Goal: Information Seeking & Learning: Learn about a topic

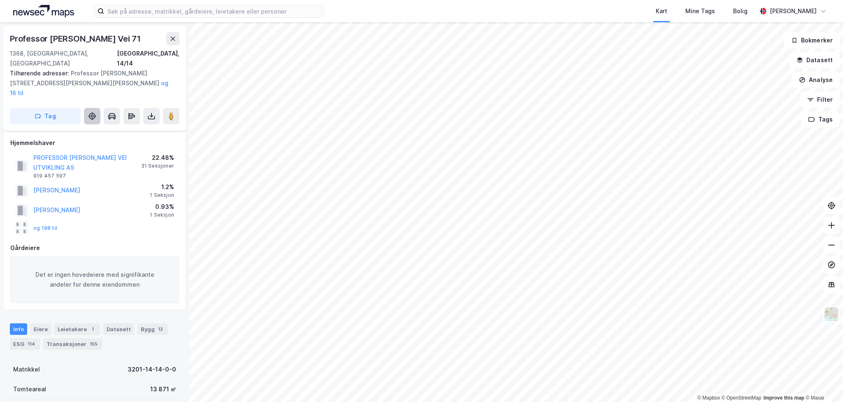
scroll to position [3, 0]
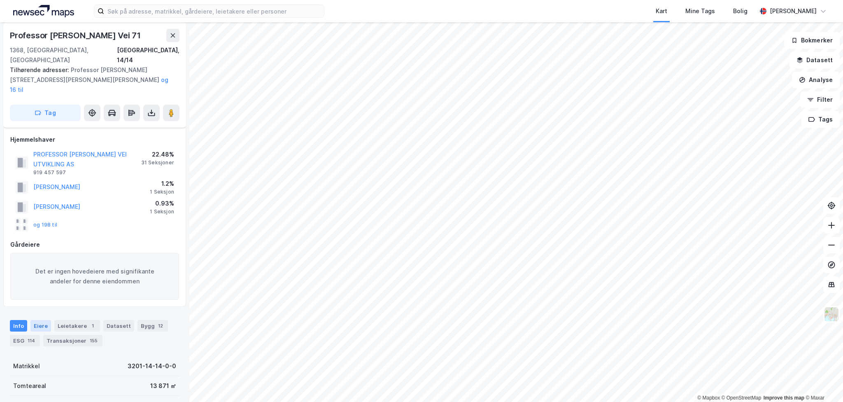
click at [39, 320] on div "Eiere" at bounding box center [40, 326] width 21 height 12
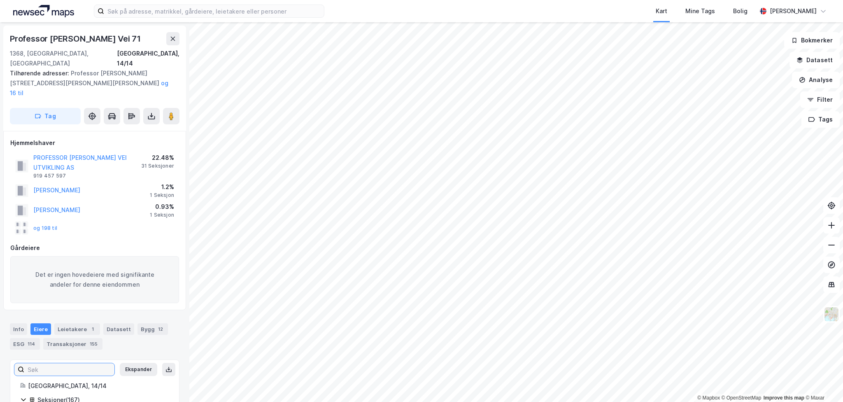
click at [69, 363] on input at bounding box center [69, 369] width 90 height 12
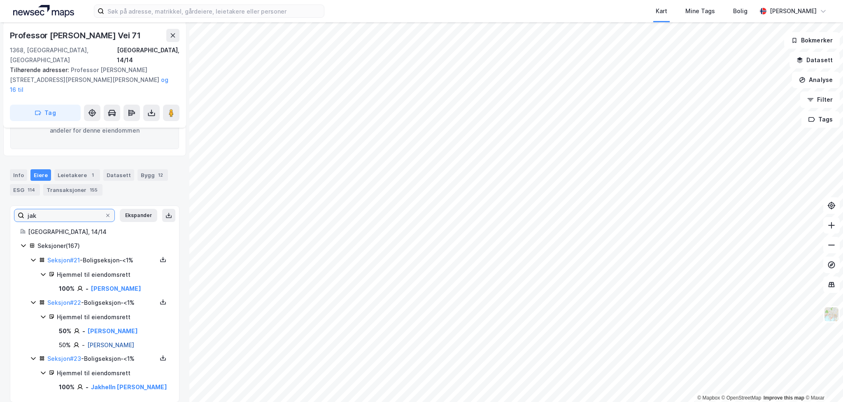
scroll to position [154, 0]
type input "jak"
click at [109, 284] on link "[PERSON_NAME]" at bounding box center [116, 287] width 50 height 7
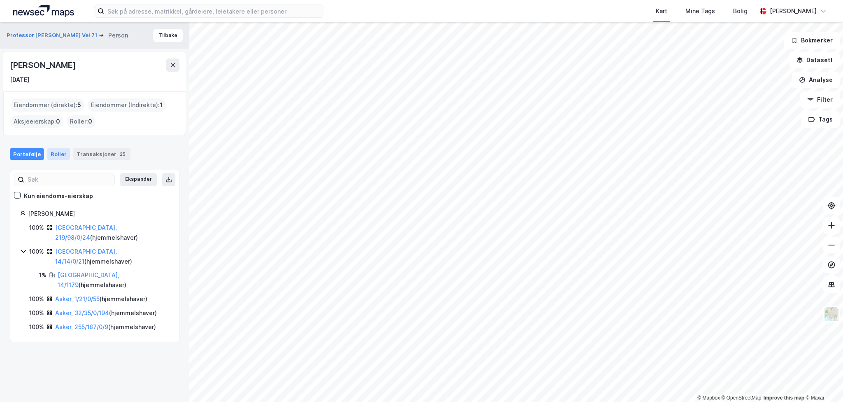
click at [58, 149] on div "Roller" at bounding box center [58, 154] width 23 height 12
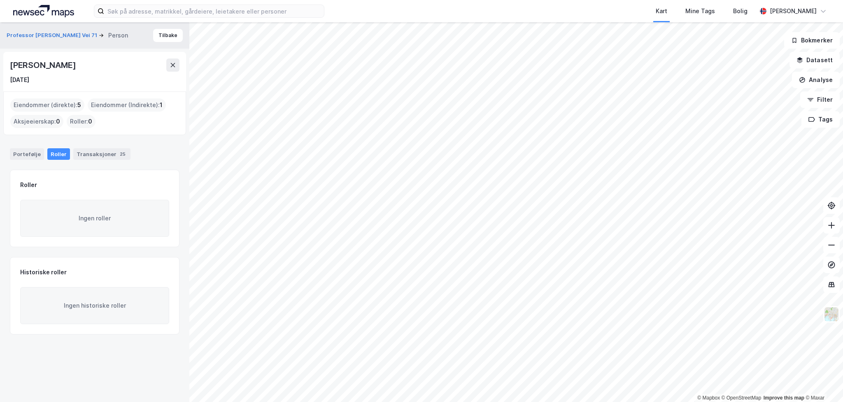
click at [77, 69] on div "[PERSON_NAME]" at bounding box center [43, 64] width 67 height 13
click at [47, 36] on button "Professor [PERSON_NAME] Vei 71" at bounding box center [53, 35] width 92 height 8
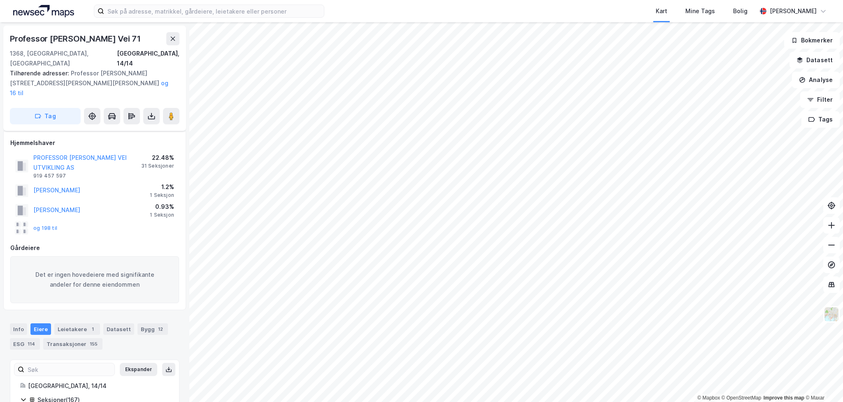
scroll to position [154, 0]
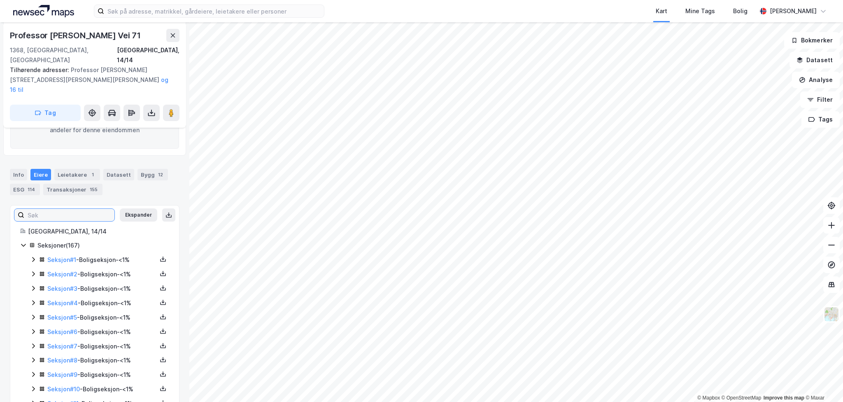
click at [77, 209] on input at bounding box center [69, 215] width 90 height 12
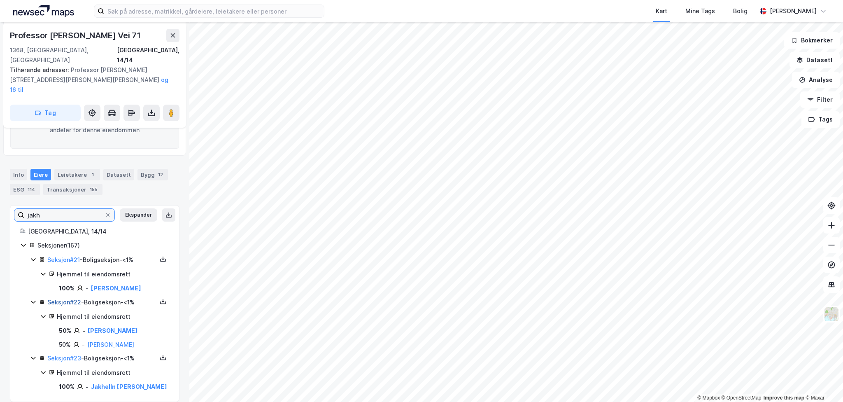
type input "jakh"
drag, startPoint x: 67, startPoint y: 285, endPoint x: 67, endPoint y: 230, distance: 54.7
click at [67, 256] on link "Seksjon # 21" at bounding box center [63, 259] width 33 height 7
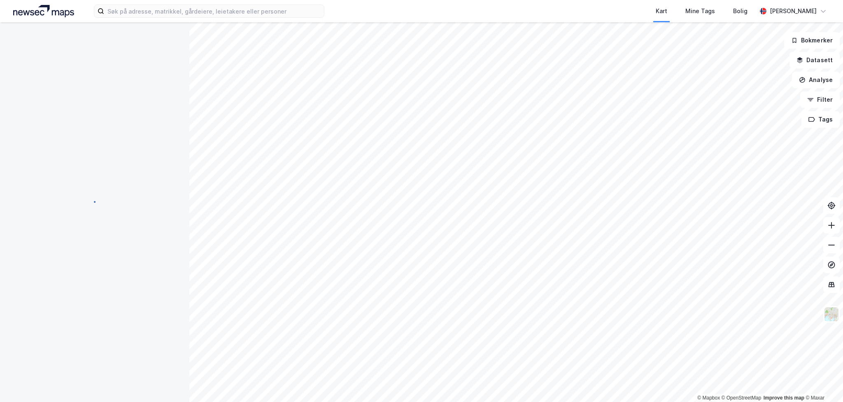
scroll to position [0, 0]
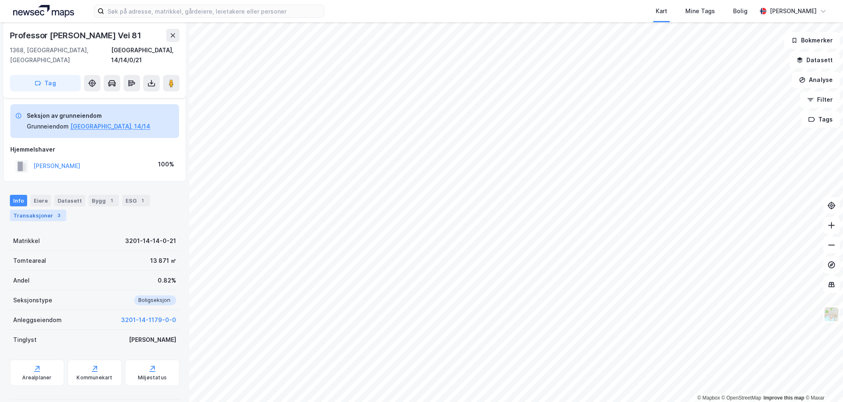
click at [35, 209] on div "Transaksjoner 3" at bounding box center [38, 215] width 56 height 12
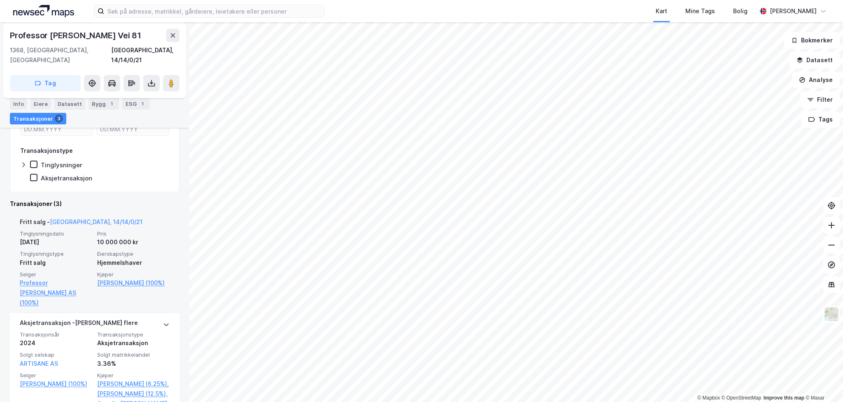
scroll to position [195, 0]
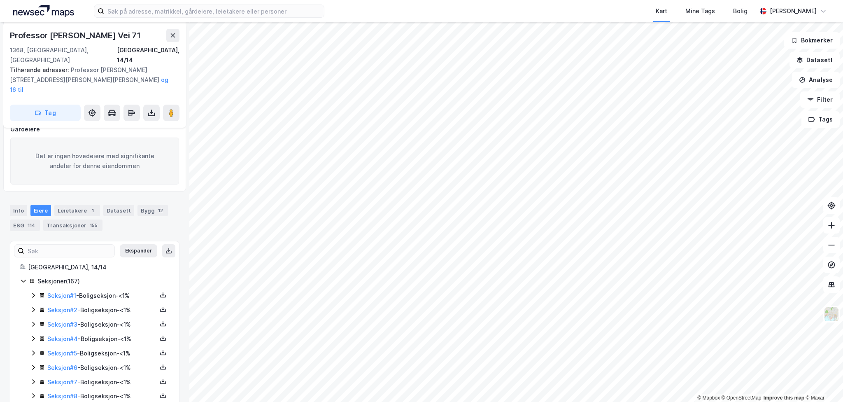
scroll to position [113, 0]
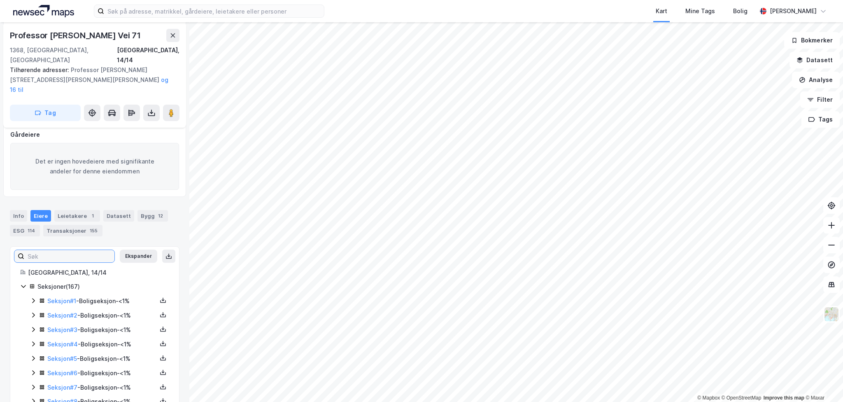
click at [62, 250] on input at bounding box center [69, 256] width 90 height 12
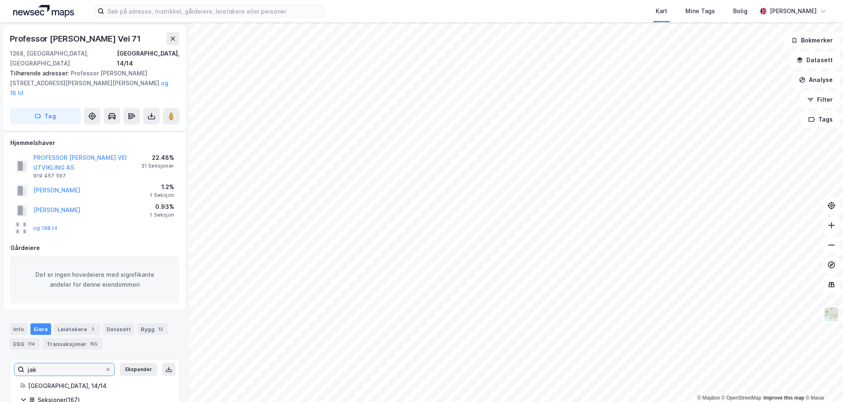
scroll to position [154, 0]
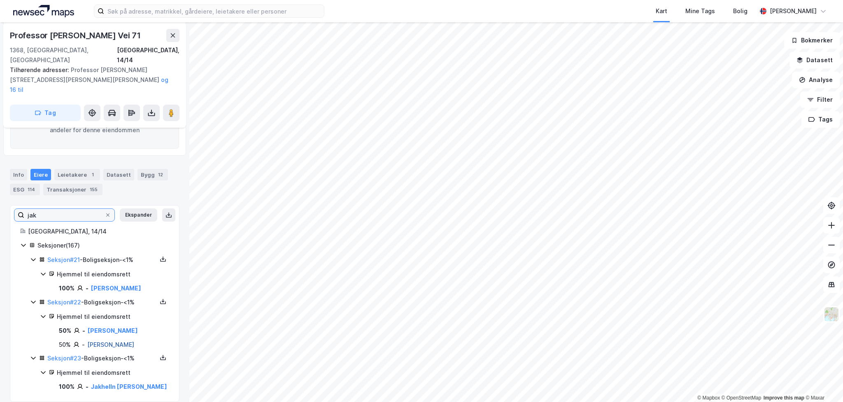
type input "jak"
click at [125, 341] on link "[PERSON_NAME]" at bounding box center [110, 344] width 47 height 7
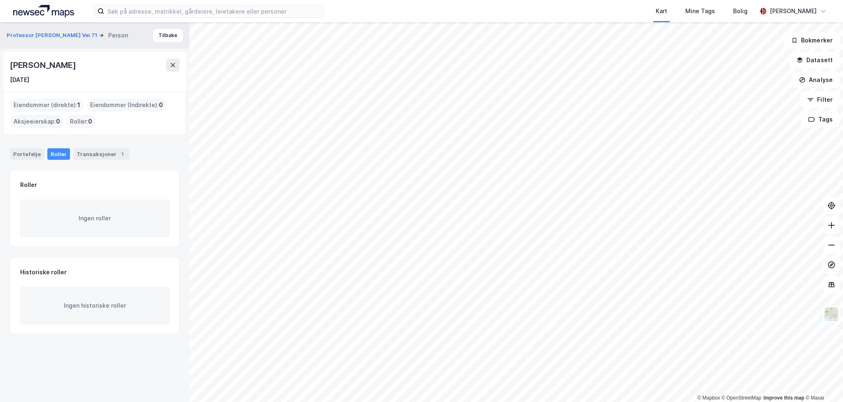
click at [77, 70] on div "[PERSON_NAME]" at bounding box center [43, 64] width 67 height 13
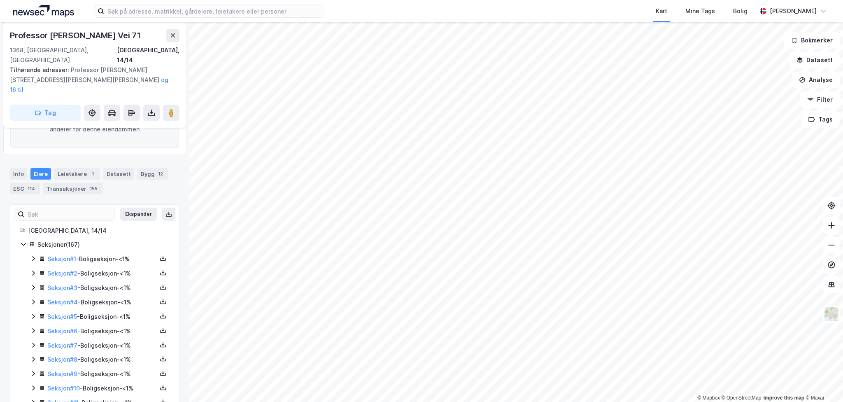
scroll to position [154, 0]
click at [74, 208] on label at bounding box center [64, 214] width 101 height 13
click at [74, 209] on input at bounding box center [69, 215] width 90 height 12
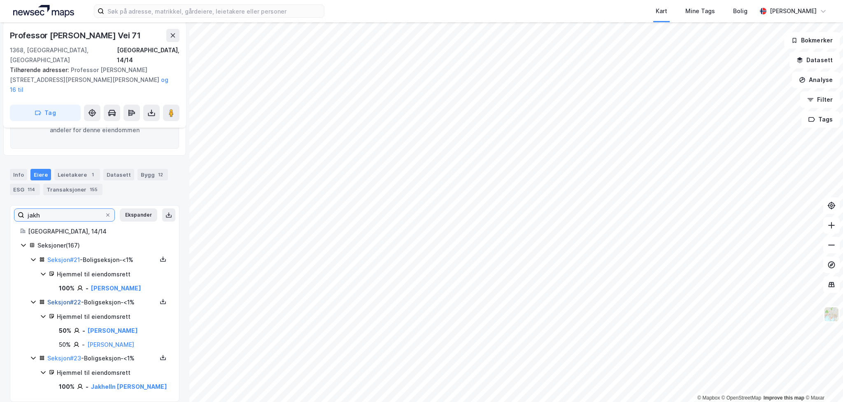
type input "jakh"
click at [65, 298] on link "Seksjon # 22" at bounding box center [64, 301] width 34 height 7
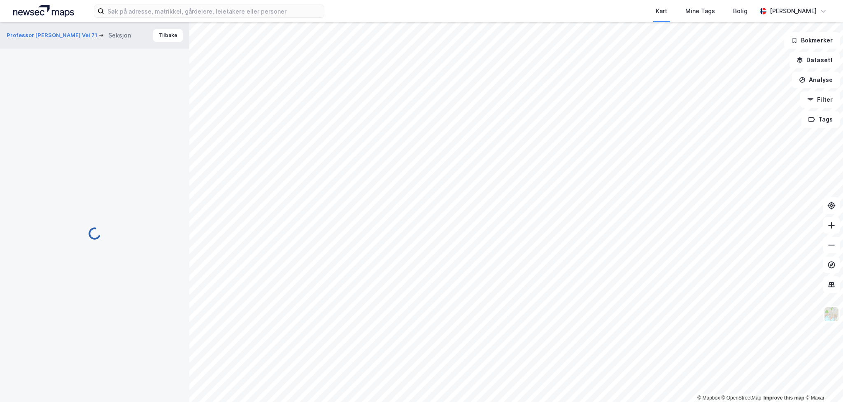
scroll to position [81, 0]
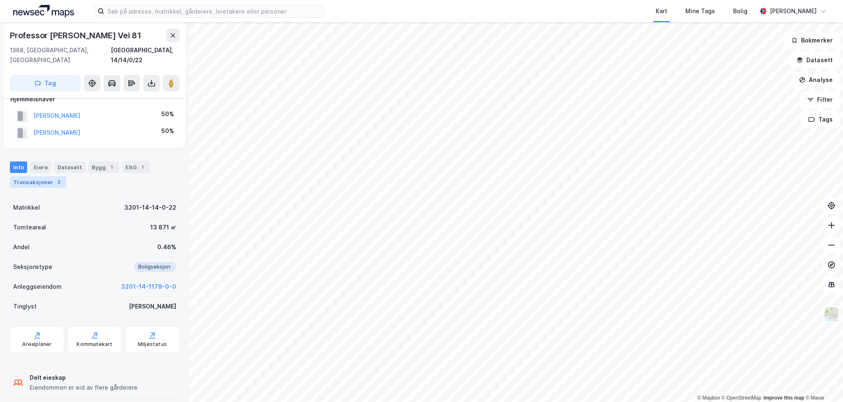
click at [42, 176] on div "Transaksjoner 3" at bounding box center [38, 182] width 56 height 12
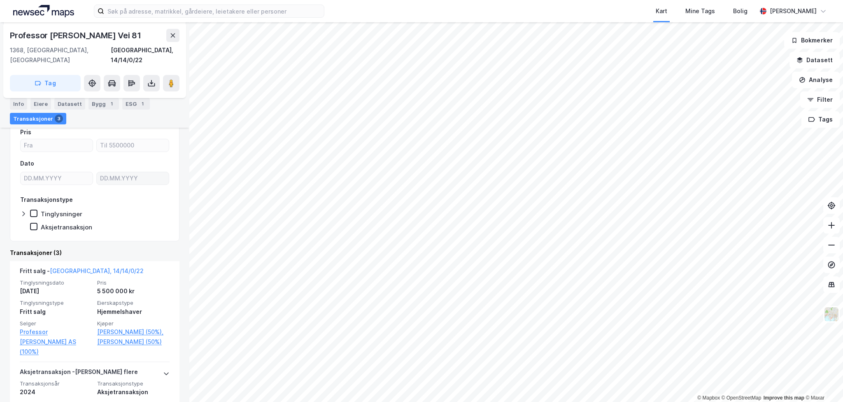
scroll to position [163, 0]
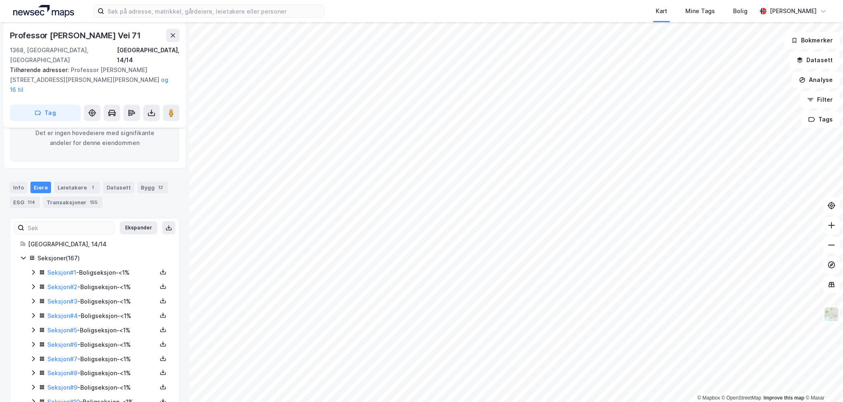
scroll to position [143, 0]
click at [72, 220] on input at bounding box center [69, 226] width 90 height 12
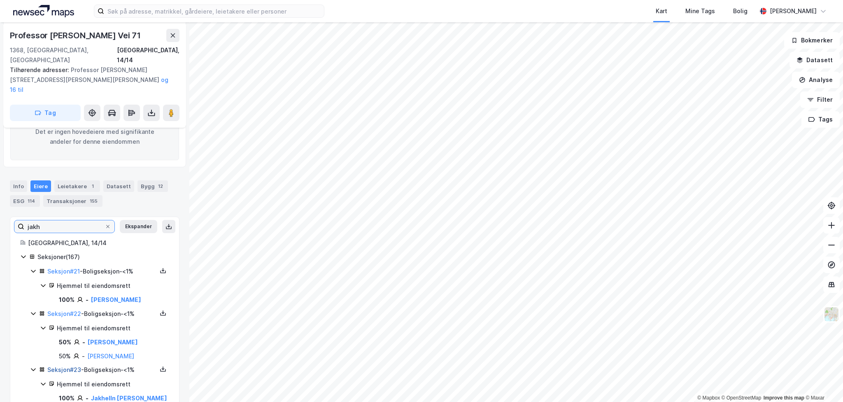
type input "jakh"
click at [59, 366] on link "Seksjon # 23" at bounding box center [64, 369] width 34 height 7
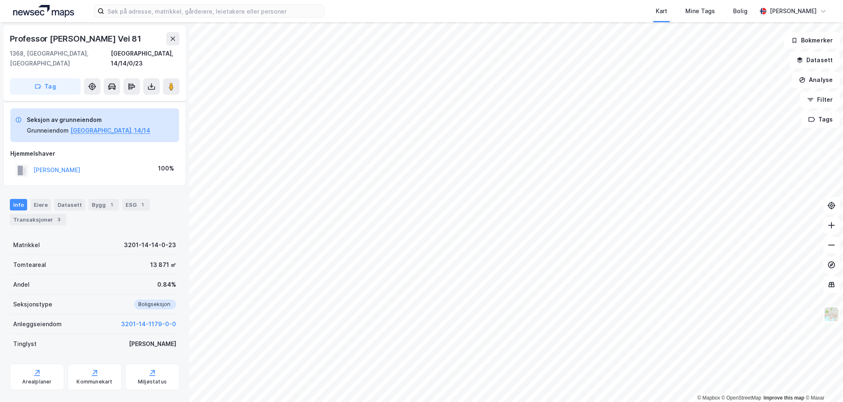
scroll to position [30, 0]
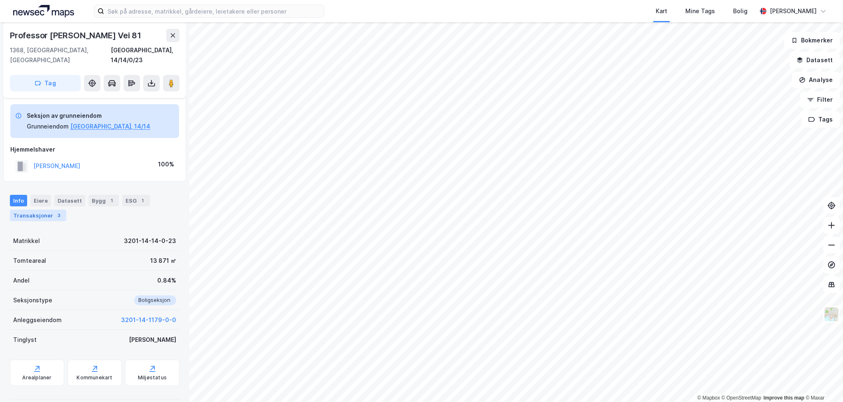
click at [35, 209] on div "Transaksjoner 3" at bounding box center [38, 215] width 56 height 12
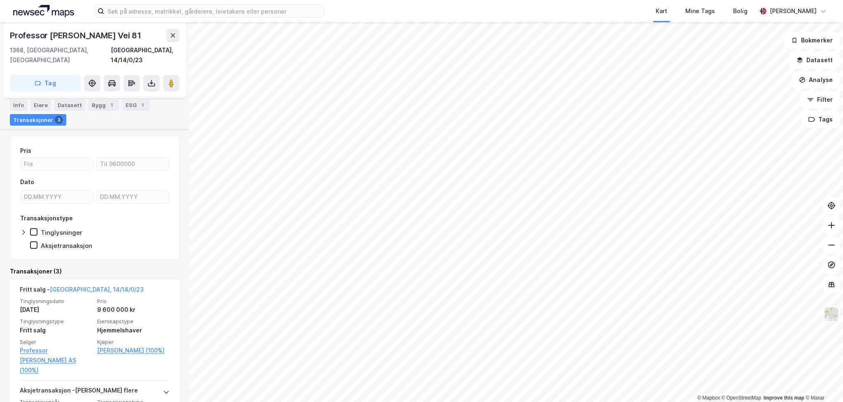
scroll to position [154, 0]
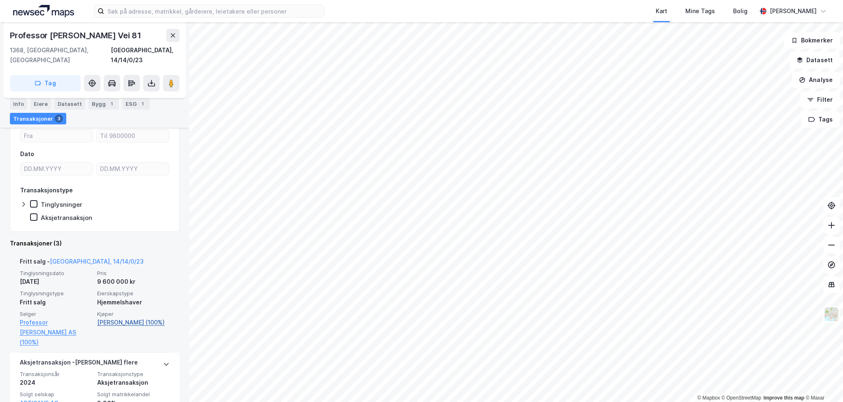
click at [121, 318] on link "[PERSON_NAME] (100%)" at bounding box center [133, 322] width 72 height 10
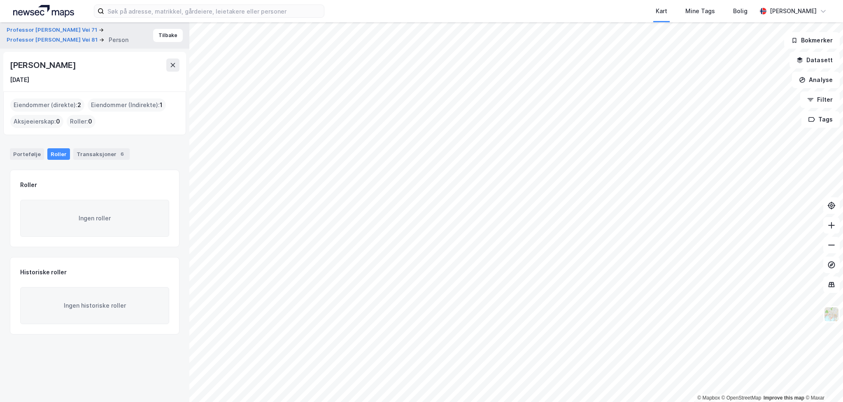
click at [61, 63] on div "[PERSON_NAME]" at bounding box center [43, 64] width 67 height 13
drag, startPoint x: 74, startPoint y: 122, endPoint x: 76, endPoint y: 128, distance: 5.7
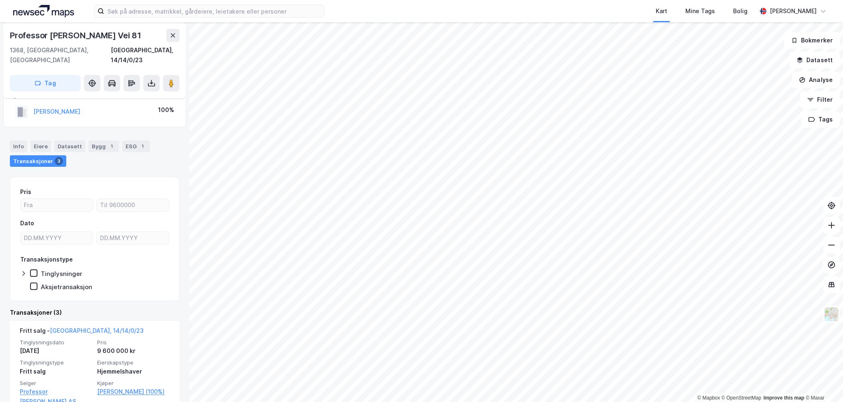
scroll to position [86, 0]
click at [0, 0] on button "[PERSON_NAME]" at bounding box center [0, 0] width 0 height 0
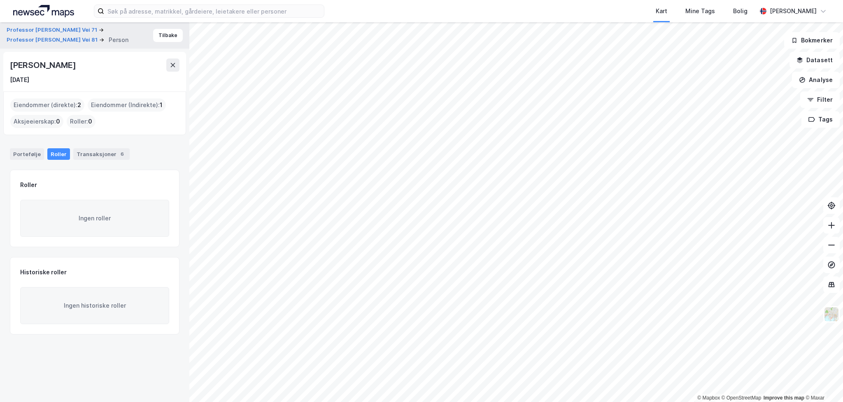
click at [62, 63] on div "[PERSON_NAME]" at bounding box center [43, 64] width 67 height 13
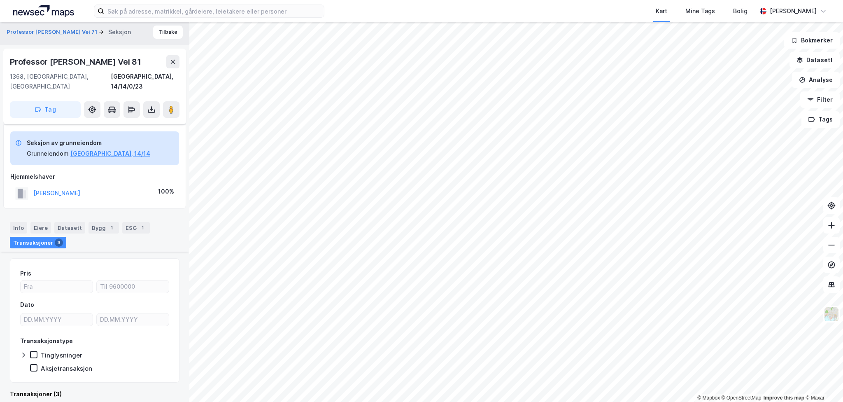
scroll to position [168, 0]
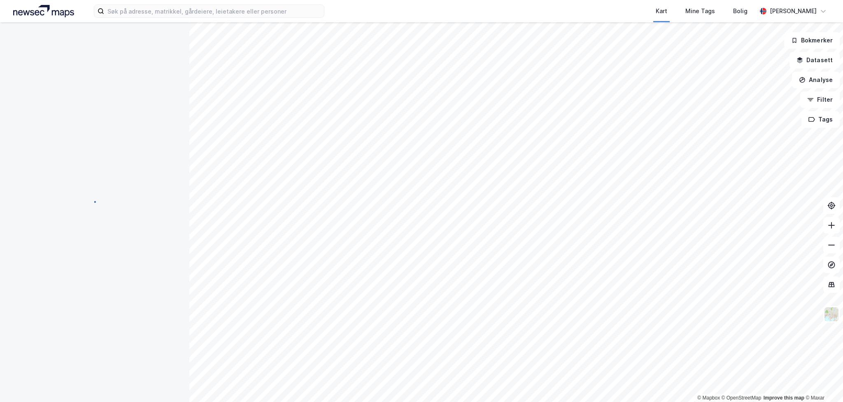
scroll to position [168, 0]
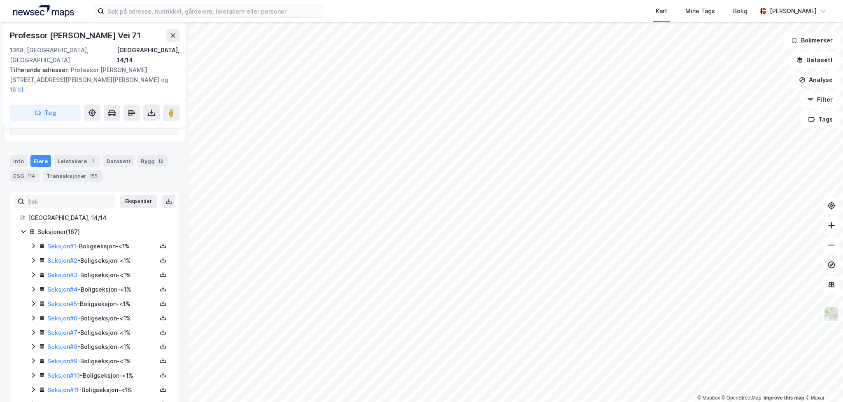
click at [84, 195] on label at bounding box center [64, 201] width 101 height 13
click at [84, 195] on input at bounding box center [69, 201] width 90 height 12
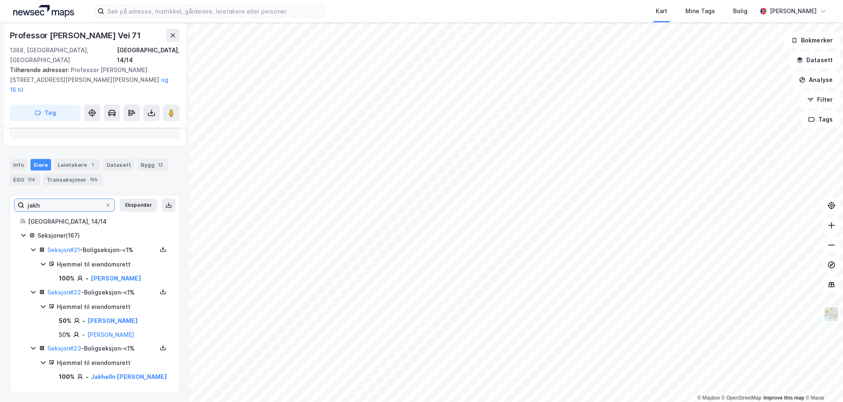
scroll to position [154, 0]
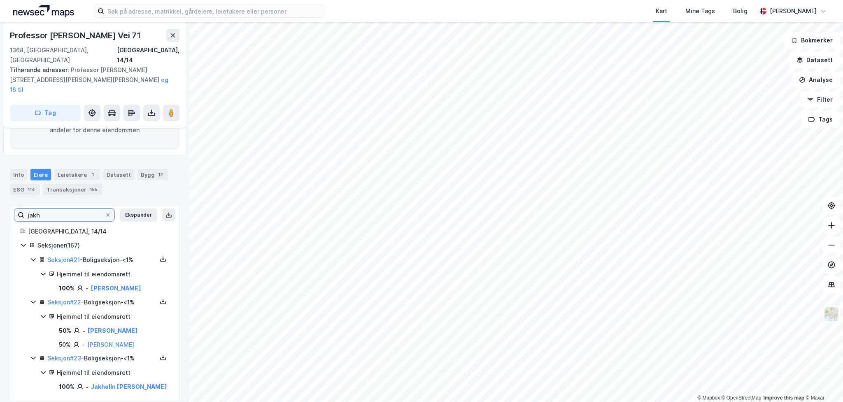
type input "jakh"
click at [117, 325] on div "[PERSON_NAME]" at bounding box center [113, 330] width 50 height 10
click at [119, 327] on link "[PERSON_NAME]" at bounding box center [113, 330] width 50 height 7
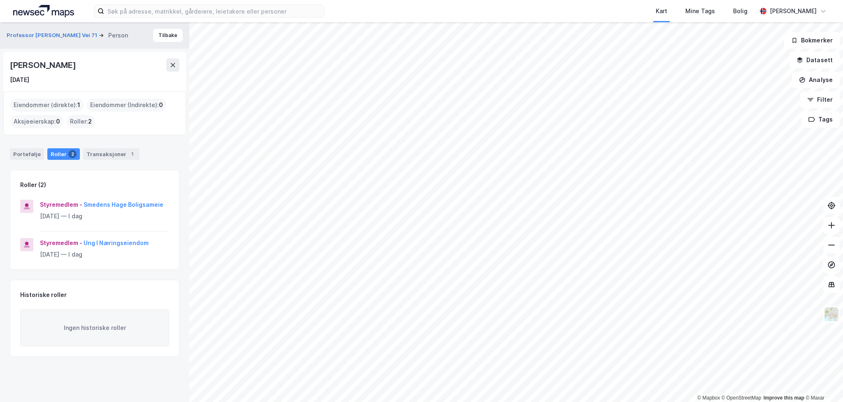
click at [115, 147] on div "Portefølje Roller 2 Transaksjoner 1" at bounding box center [94, 150] width 189 height 25
click at [113, 156] on div "Transaksjoner 1" at bounding box center [111, 154] width 56 height 12
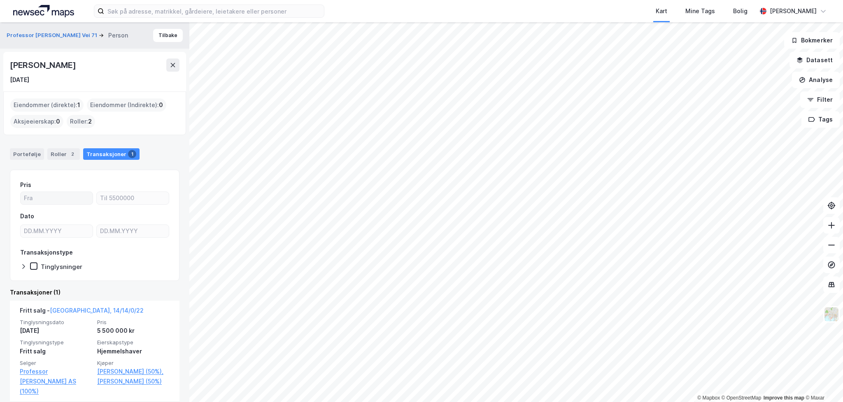
scroll to position [18, 0]
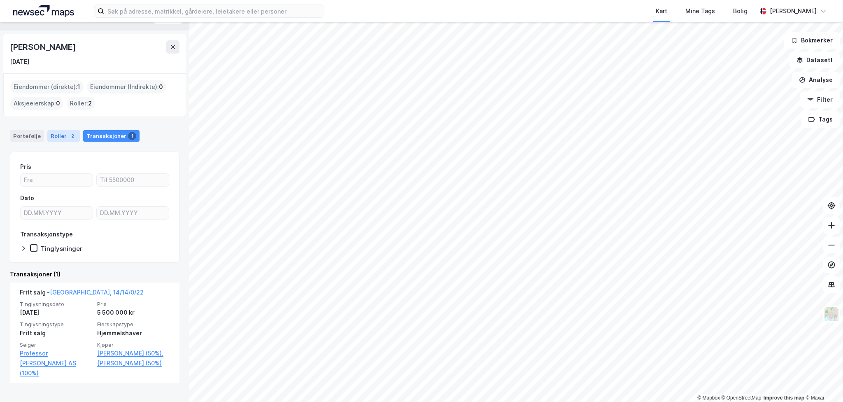
click at [61, 132] on div "Roller 2" at bounding box center [63, 136] width 33 height 12
